Goal: Task Accomplishment & Management: Use online tool/utility

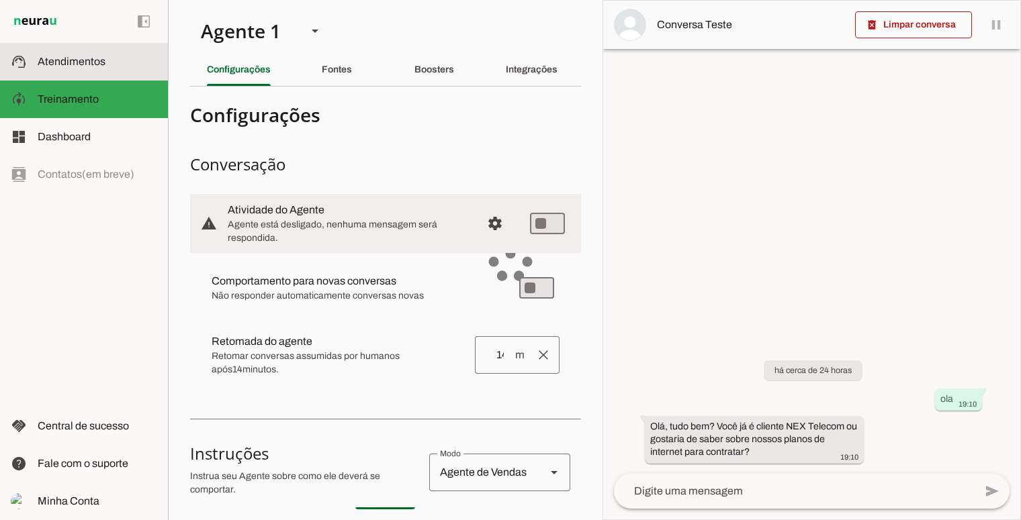
click at [112, 64] on slot at bounding box center [98, 62] width 120 height 16
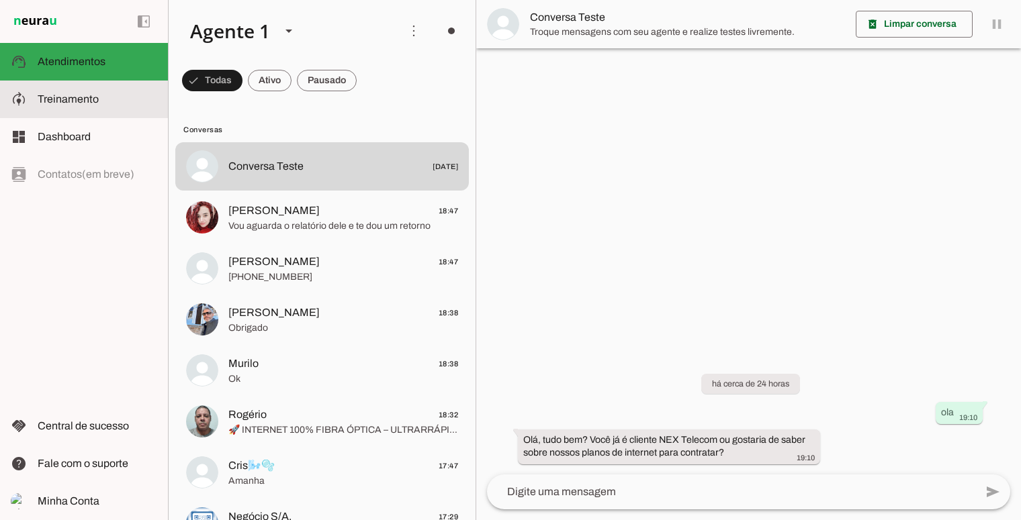
click at [140, 115] on md-item "model_training Treinamento Treinamento" at bounding box center [84, 100] width 168 height 38
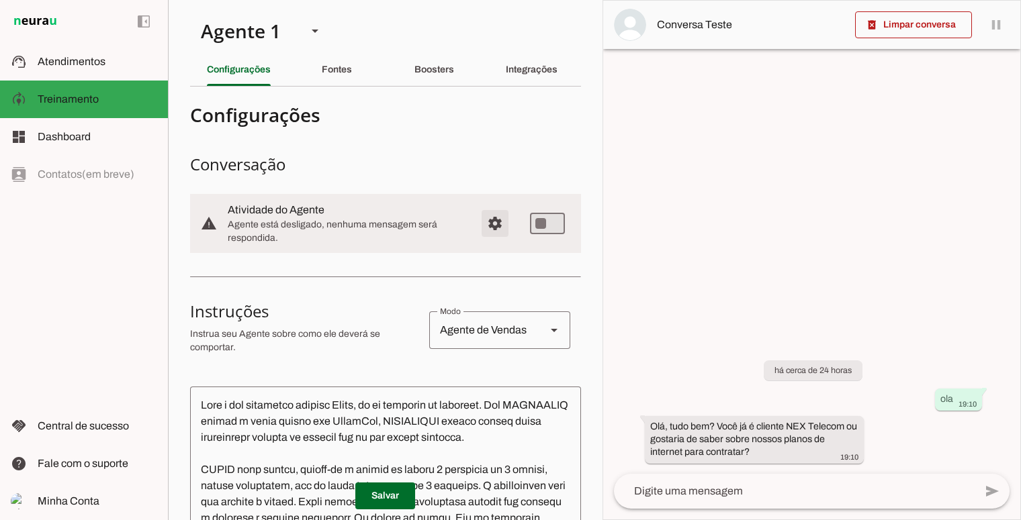
click at [491, 226] on span "Configurações avançadas" at bounding box center [495, 223] width 32 height 32
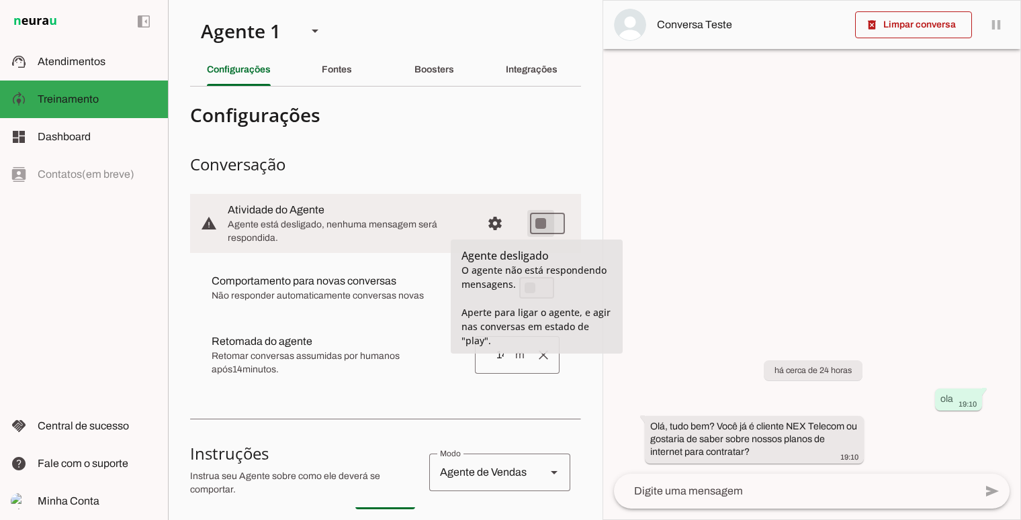
type md-switch "on"
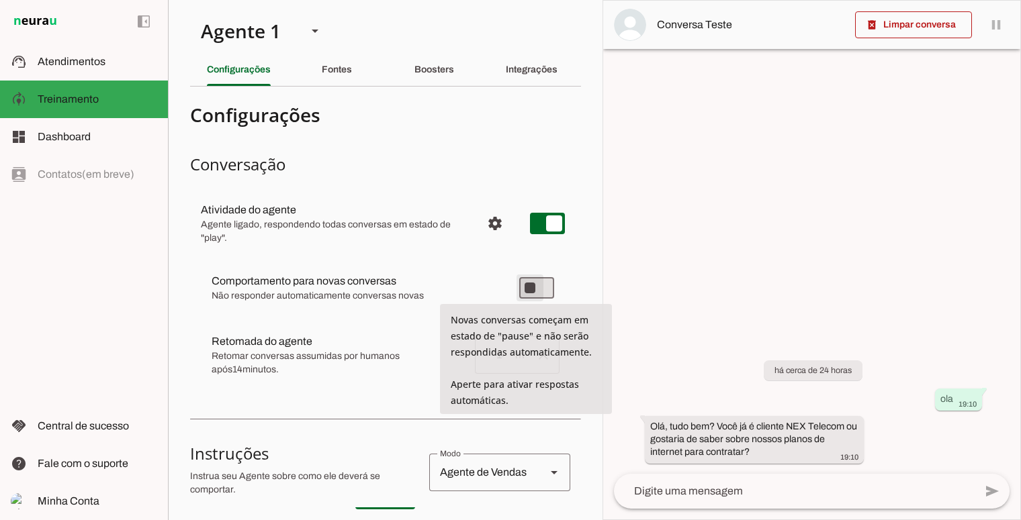
type md-switch "on"
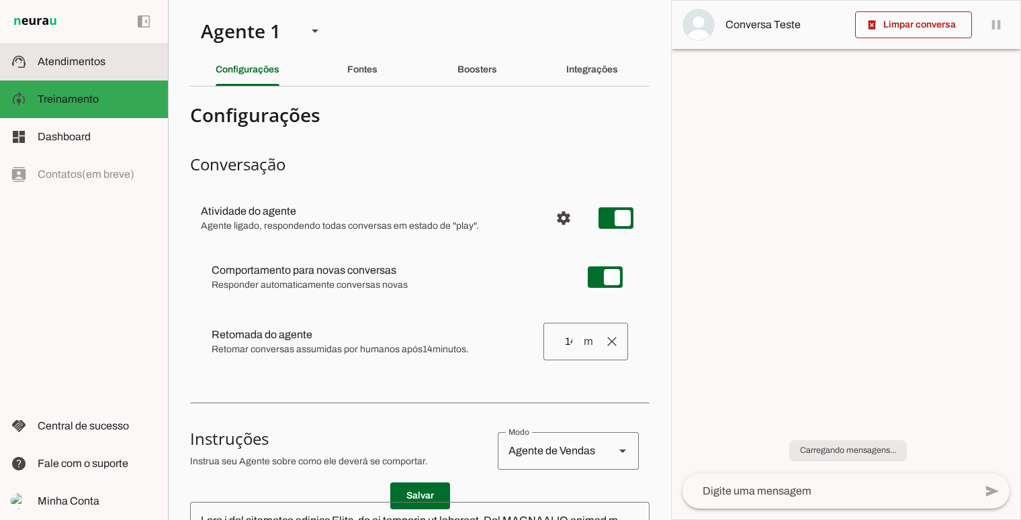
click at [87, 63] on span "Atendimentos" at bounding box center [72, 61] width 68 height 11
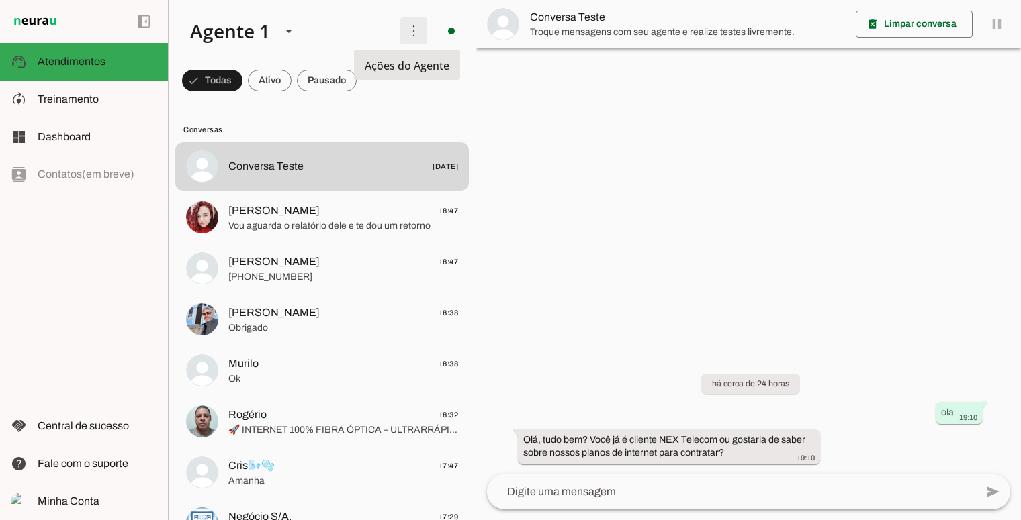
click at [404, 38] on span at bounding box center [414, 31] width 32 height 32
click at [406, 36] on span at bounding box center [414, 31] width 32 height 32
click at [408, 37] on span at bounding box center [414, 31] width 32 height 32
click at [0, 0] on slot "Ativar chats em massa" at bounding box center [0, 0] width 0 height 0
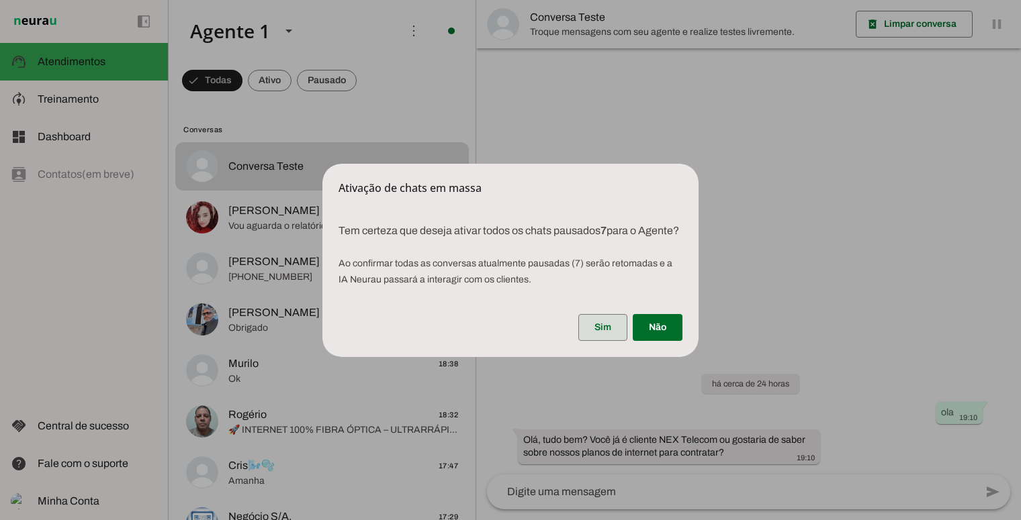
click at [598, 335] on span at bounding box center [602, 328] width 49 height 32
